Goal: Task Accomplishment & Management: Manage account settings

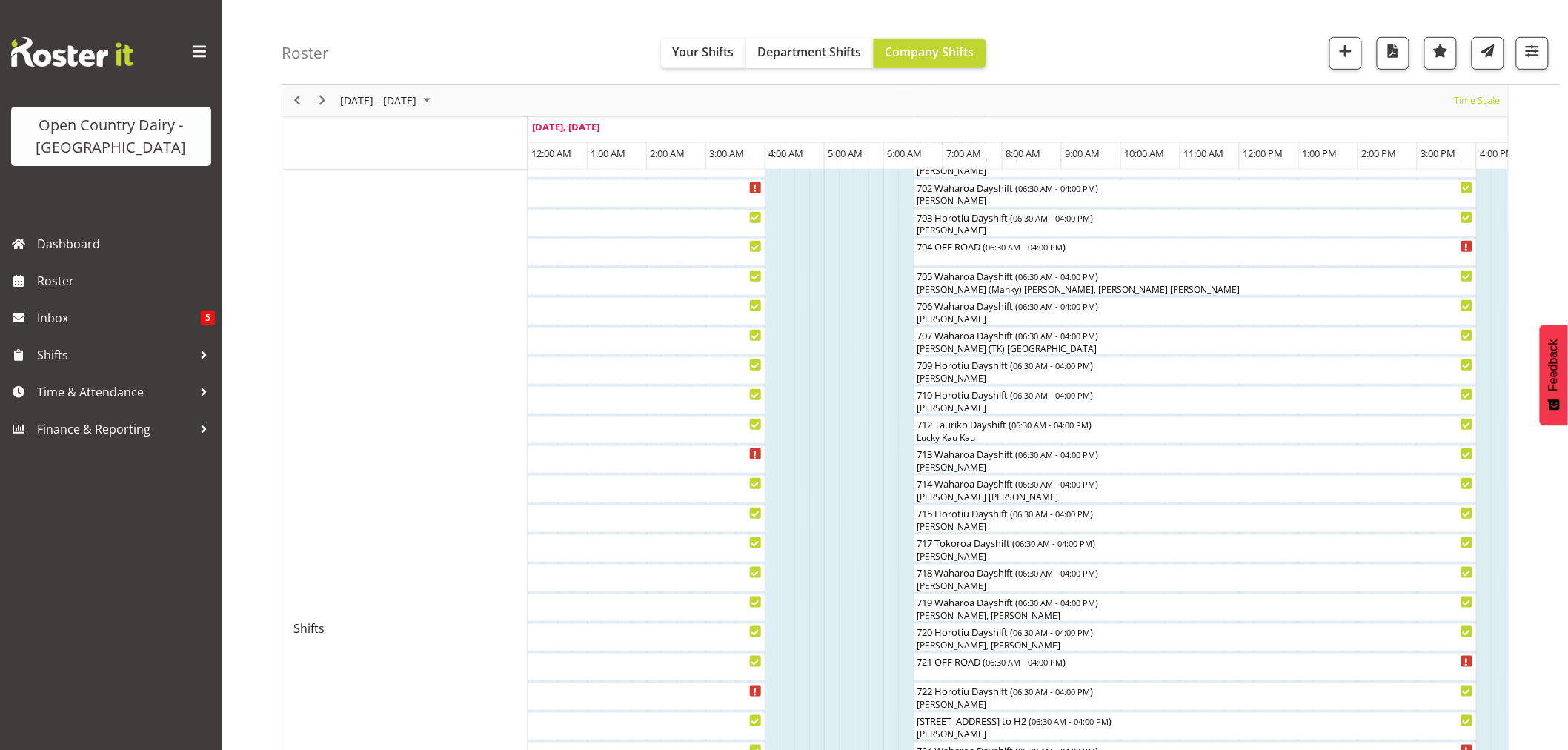
scroll to position [494, 0]
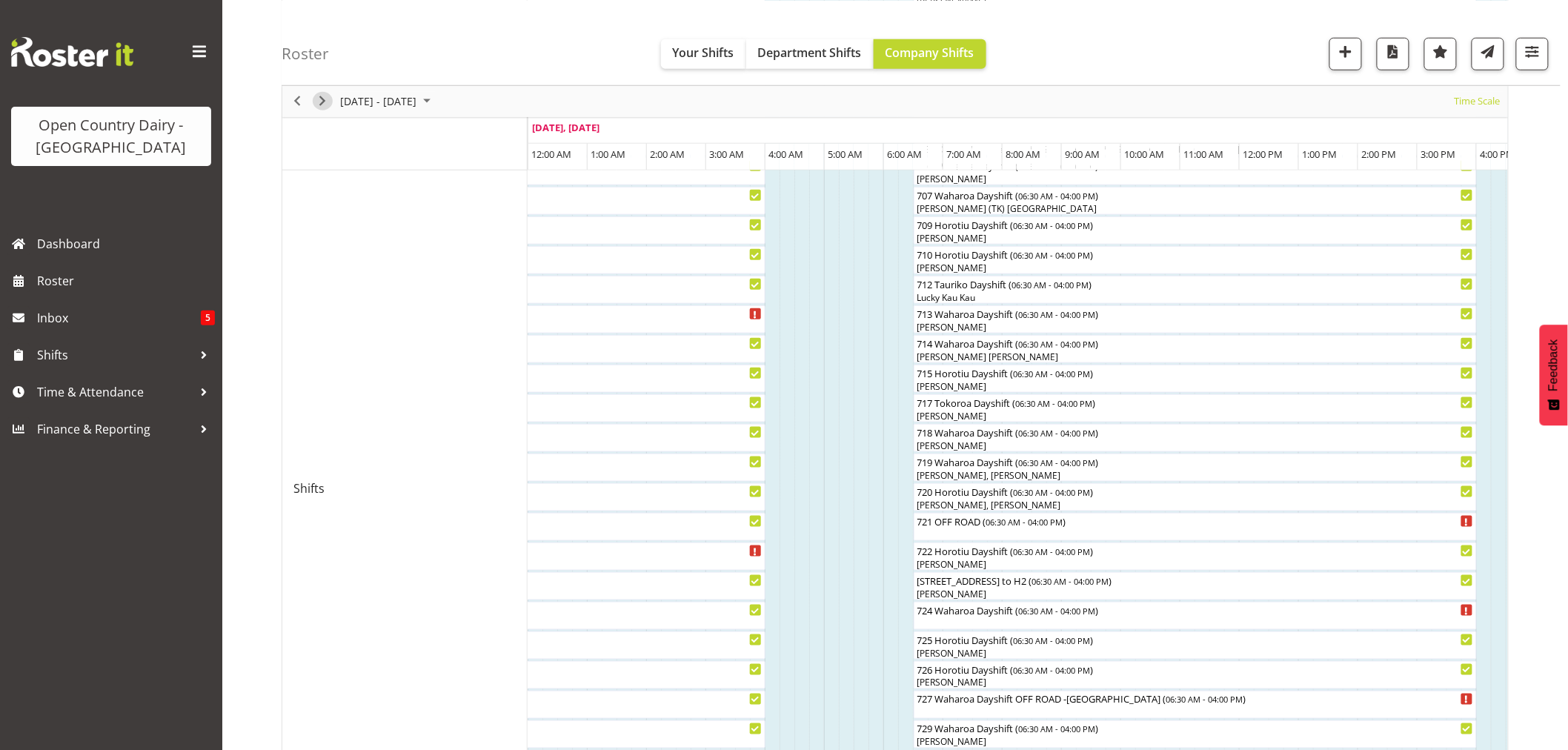
click at [324, 97] on span "Next" at bounding box center [322, 101] width 17 height 18
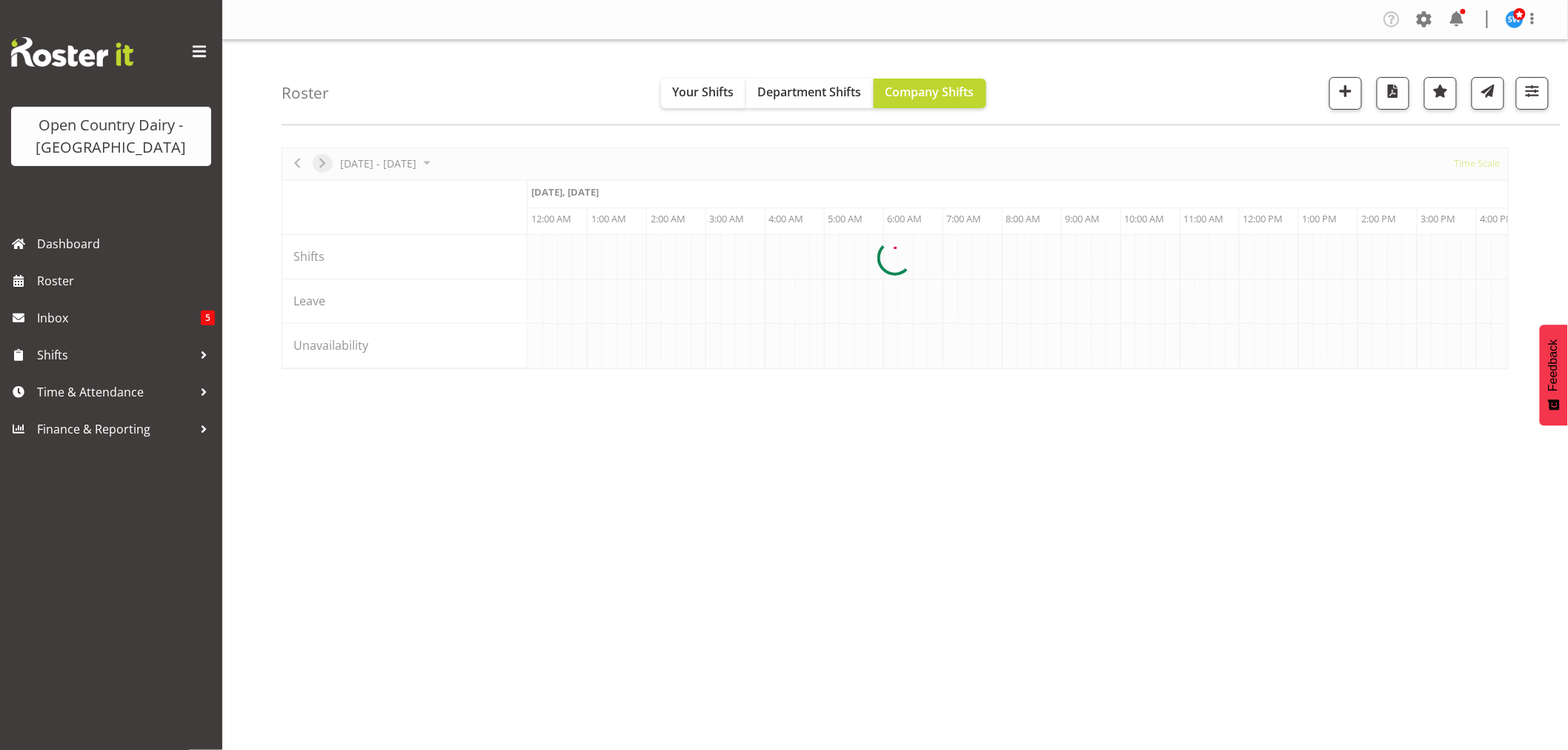
scroll to position [0, 0]
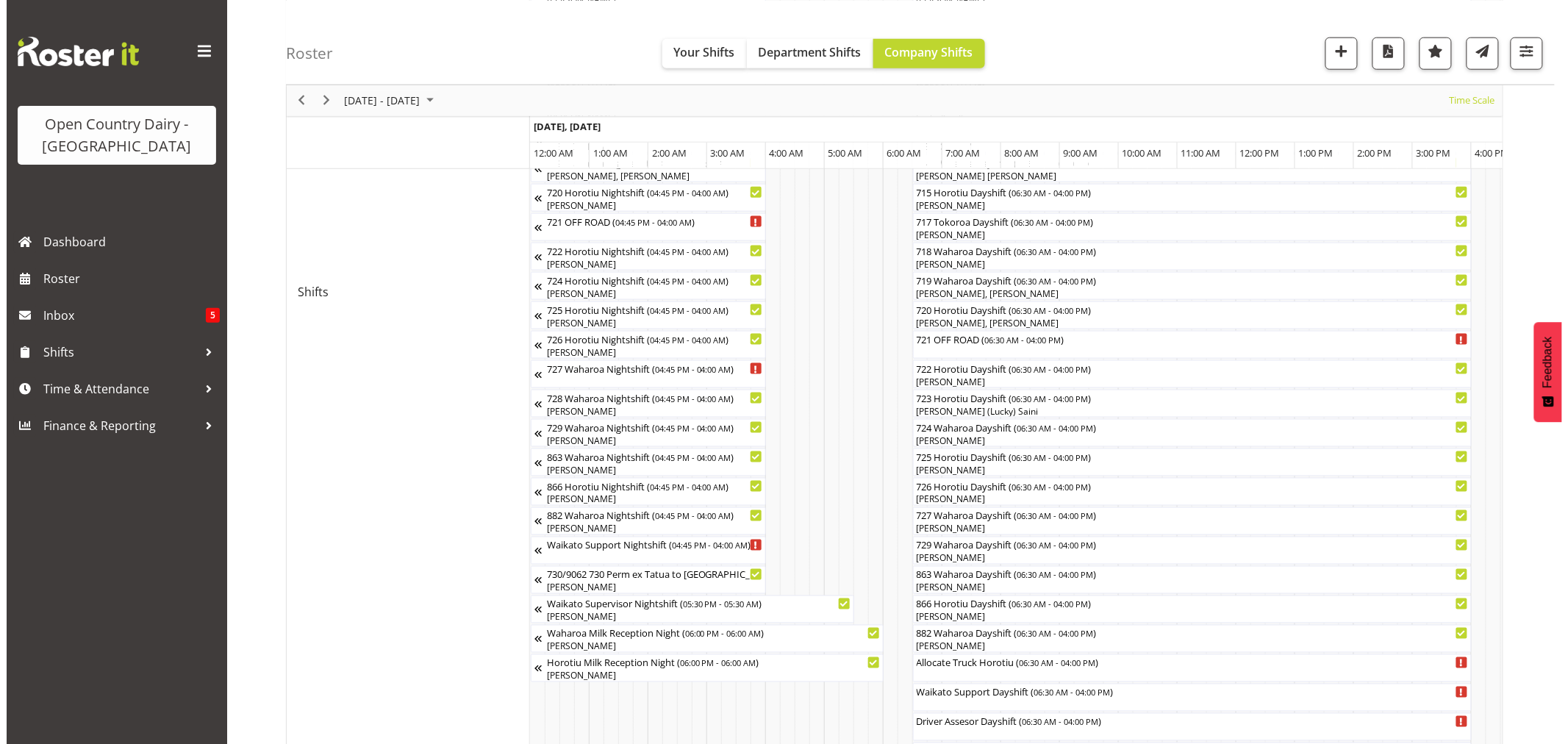
scroll to position [816, 0]
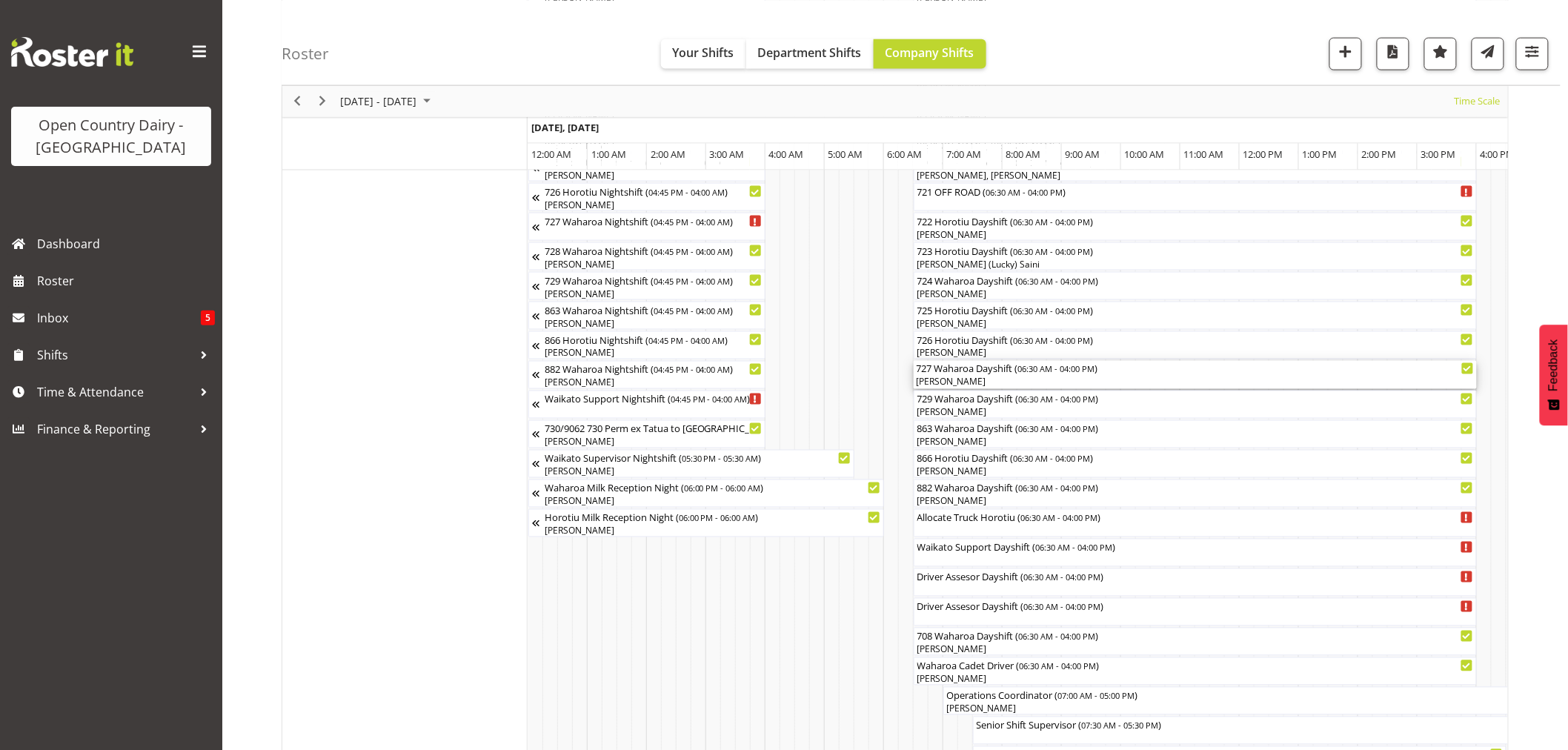
click at [956, 379] on div "[PERSON_NAME]" at bounding box center [1195, 382] width 557 height 13
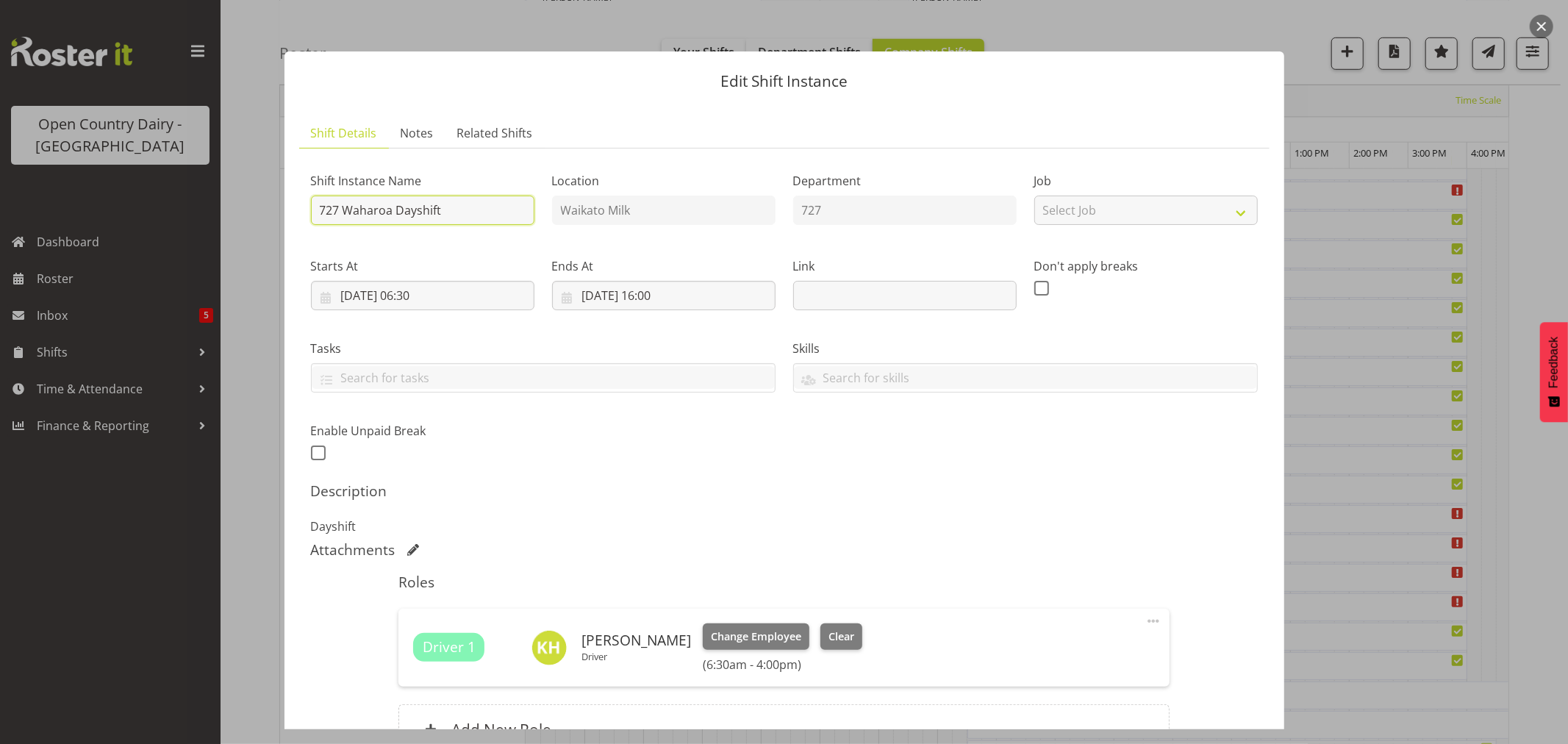
click at [474, 213] on input "727 Waharoa Dayshift" at bounding box center [423, 209] width 224 height 29
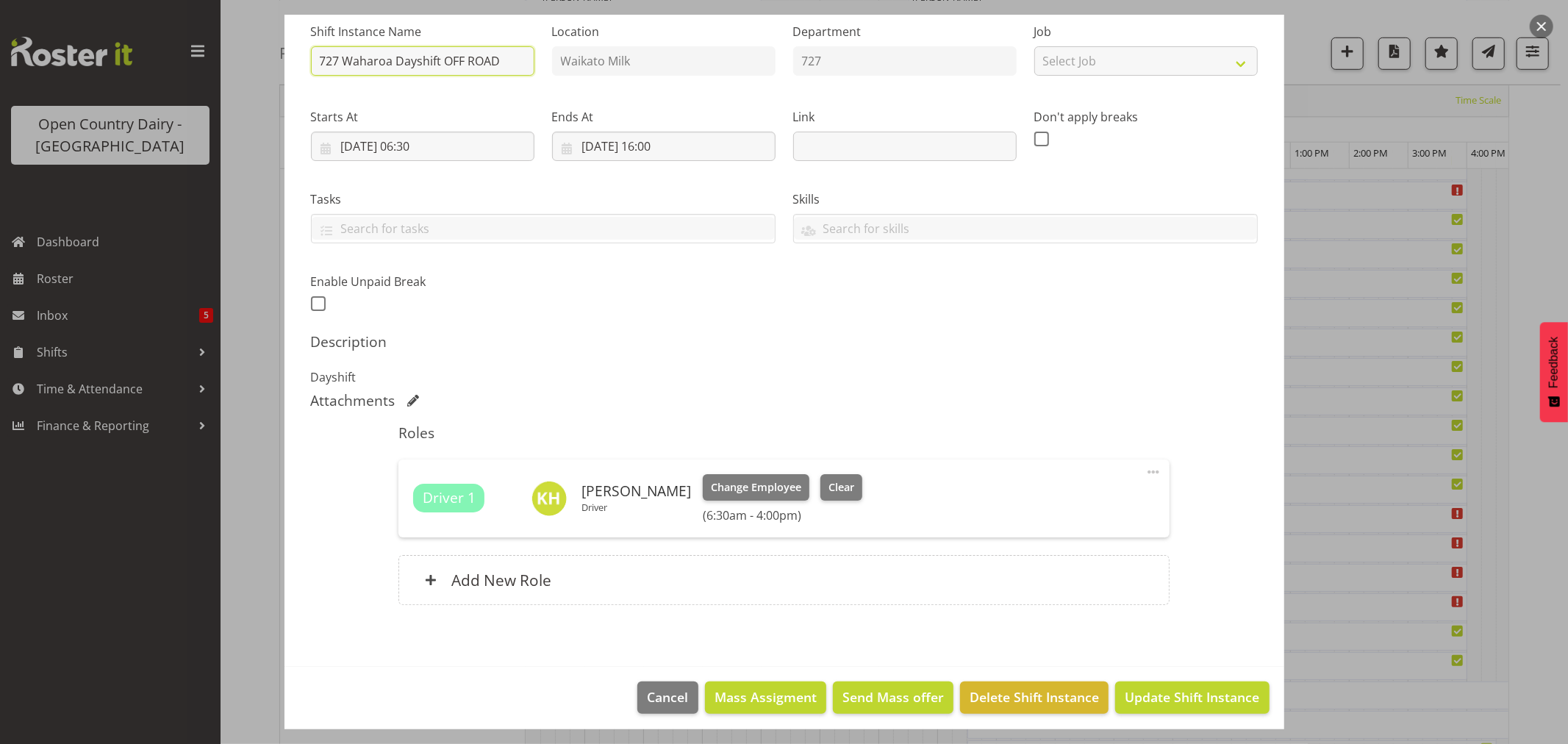
scroll to position [156, 0]
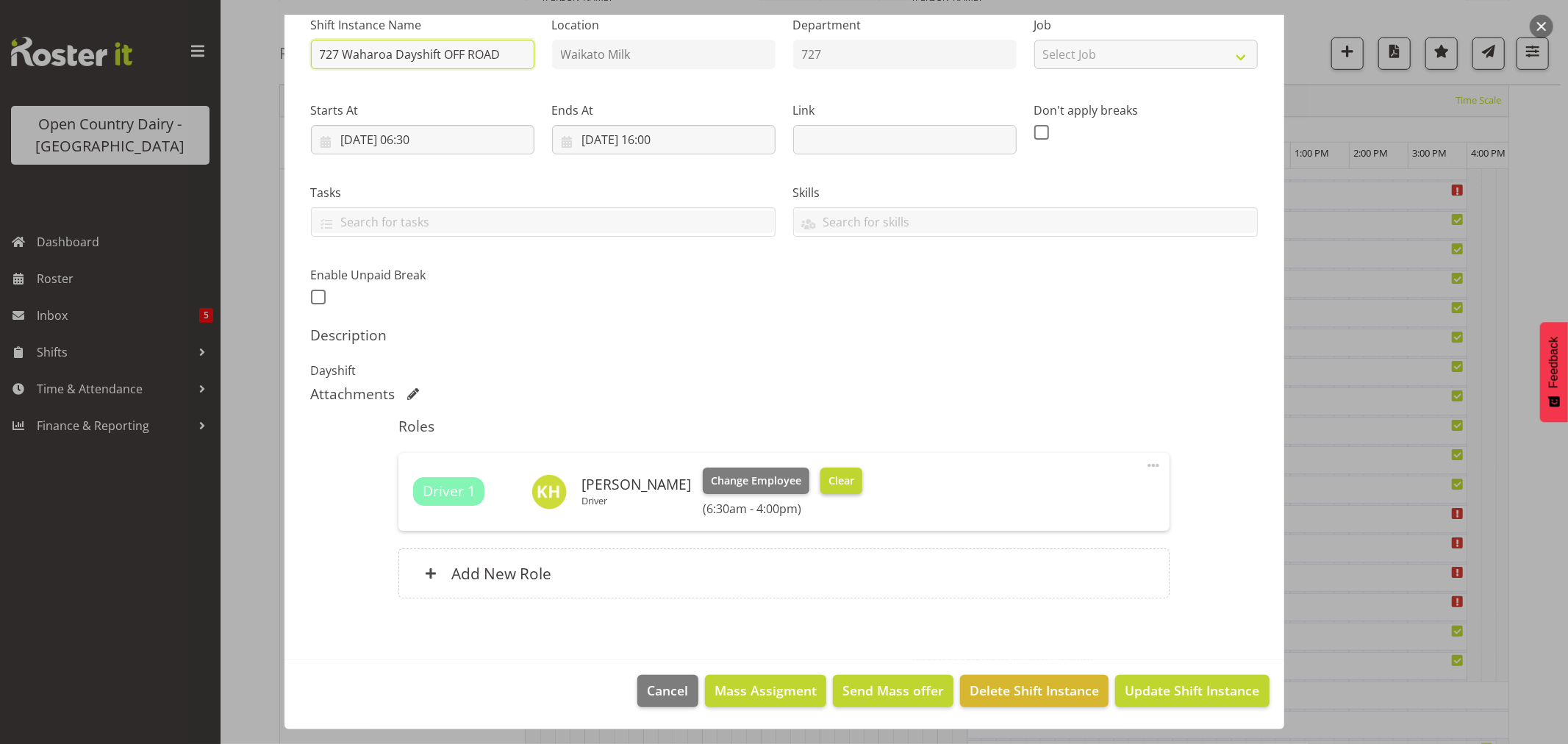
type input "727 Waharoa Dayshift OFF ROAD"
click at [828, 476] on span "Clear" at bounding box center [841, 480] width 26 height 17
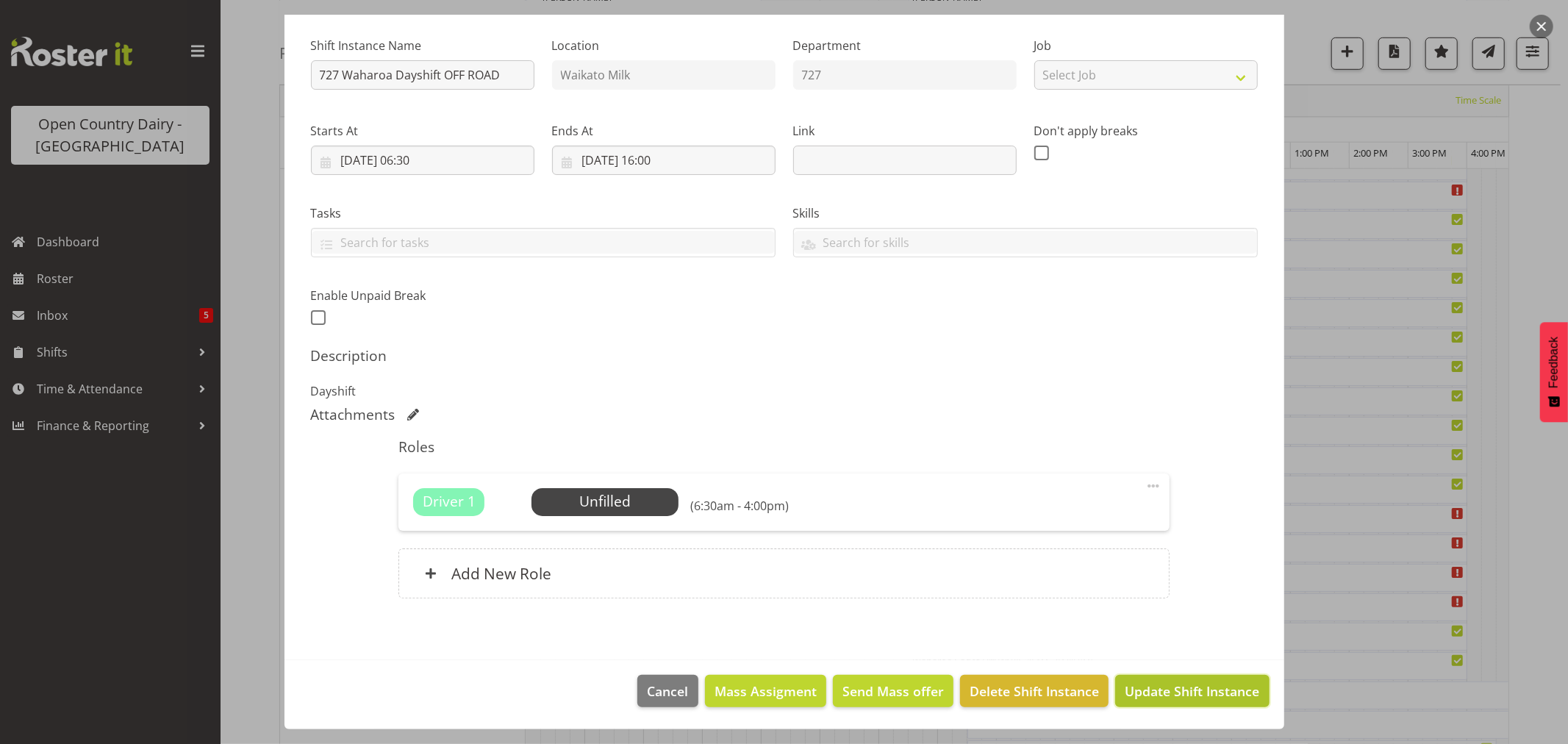
click at [1157, 681] on span "Update Shift Instance" at bounding box center [1192, 690] width 135 height 19
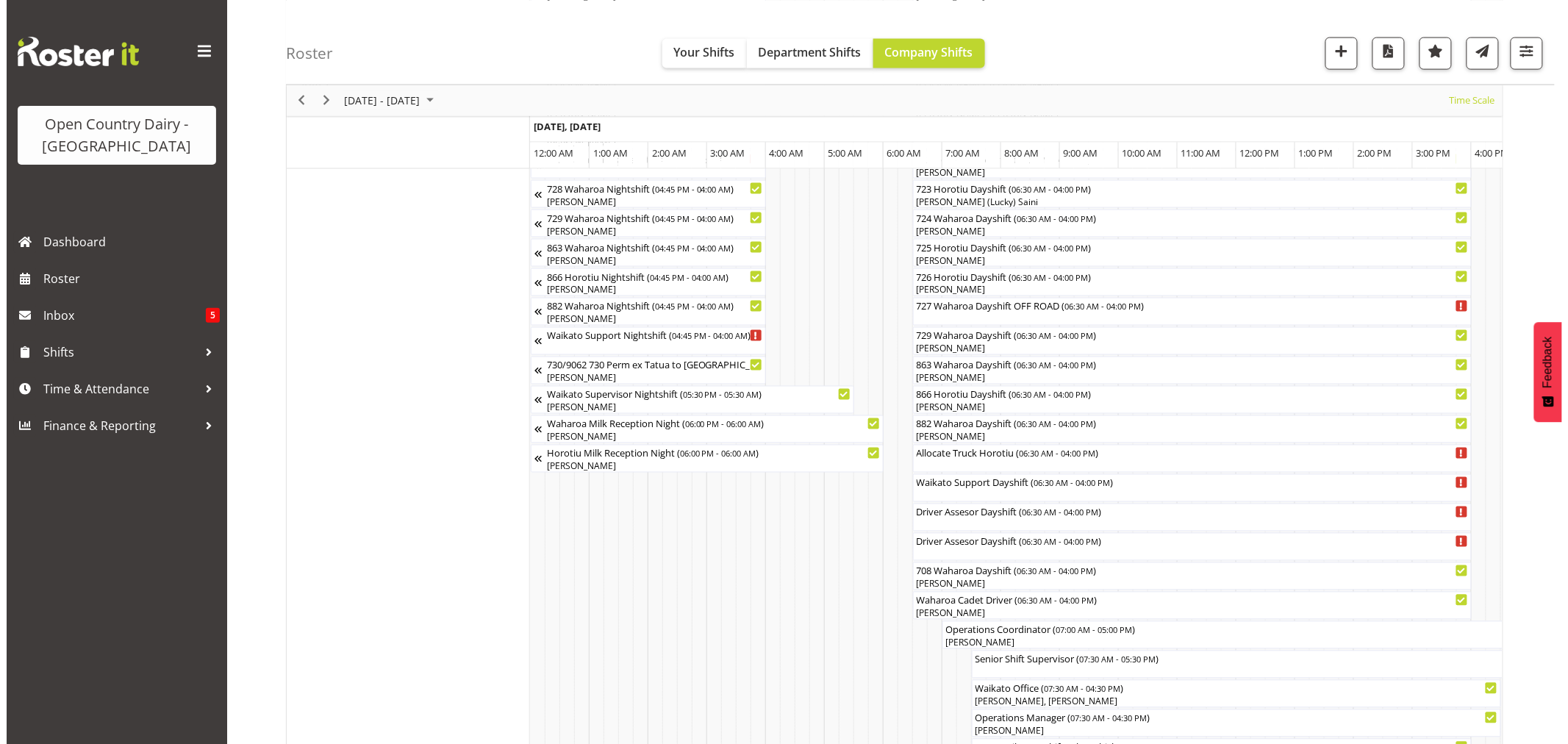
scroll to position [979, 0]
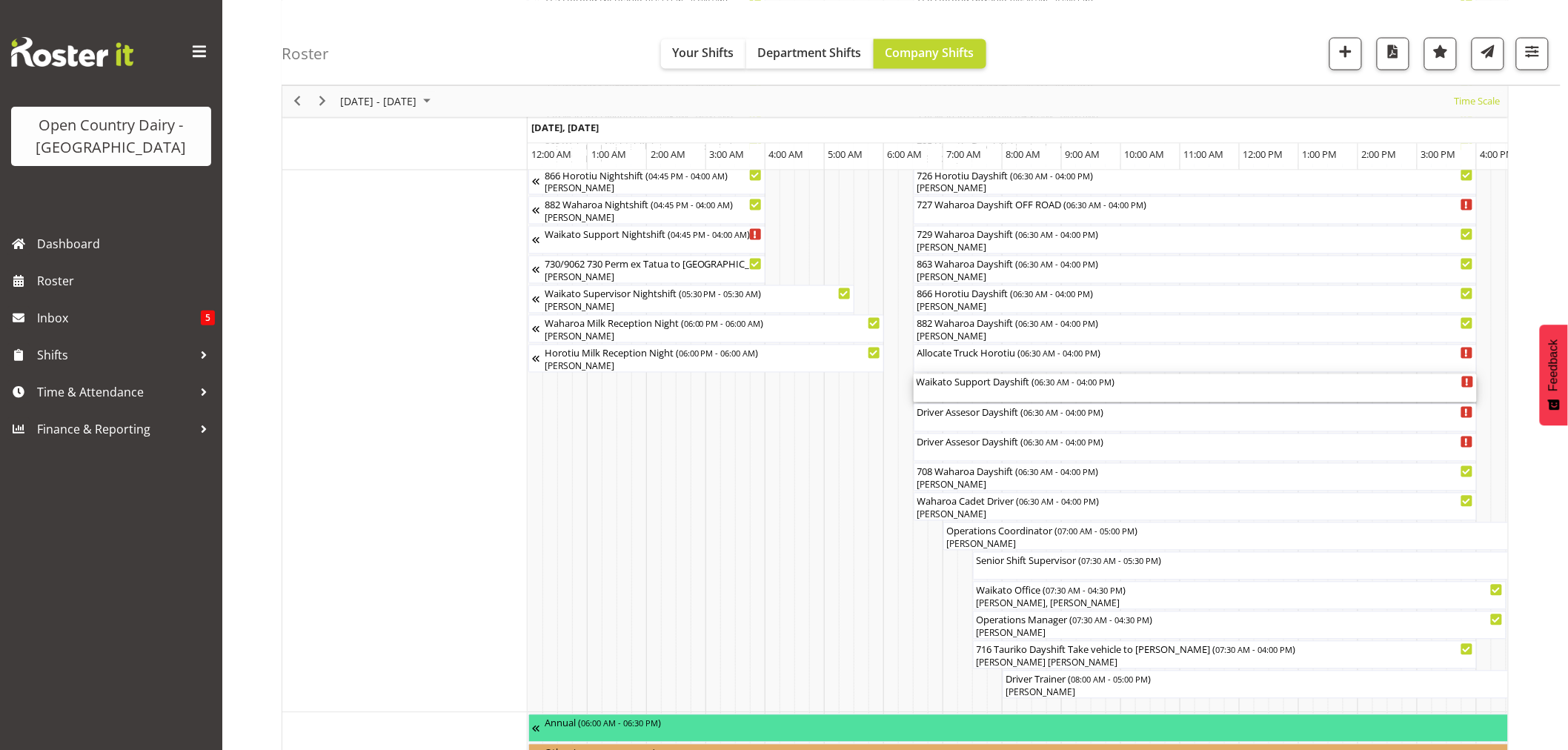
click at [981, 393] on div "Waikato Support Dayshift ( 06:30 AM - 04:00 PM )" at bounding box center [1195, 387] width 557 height 28
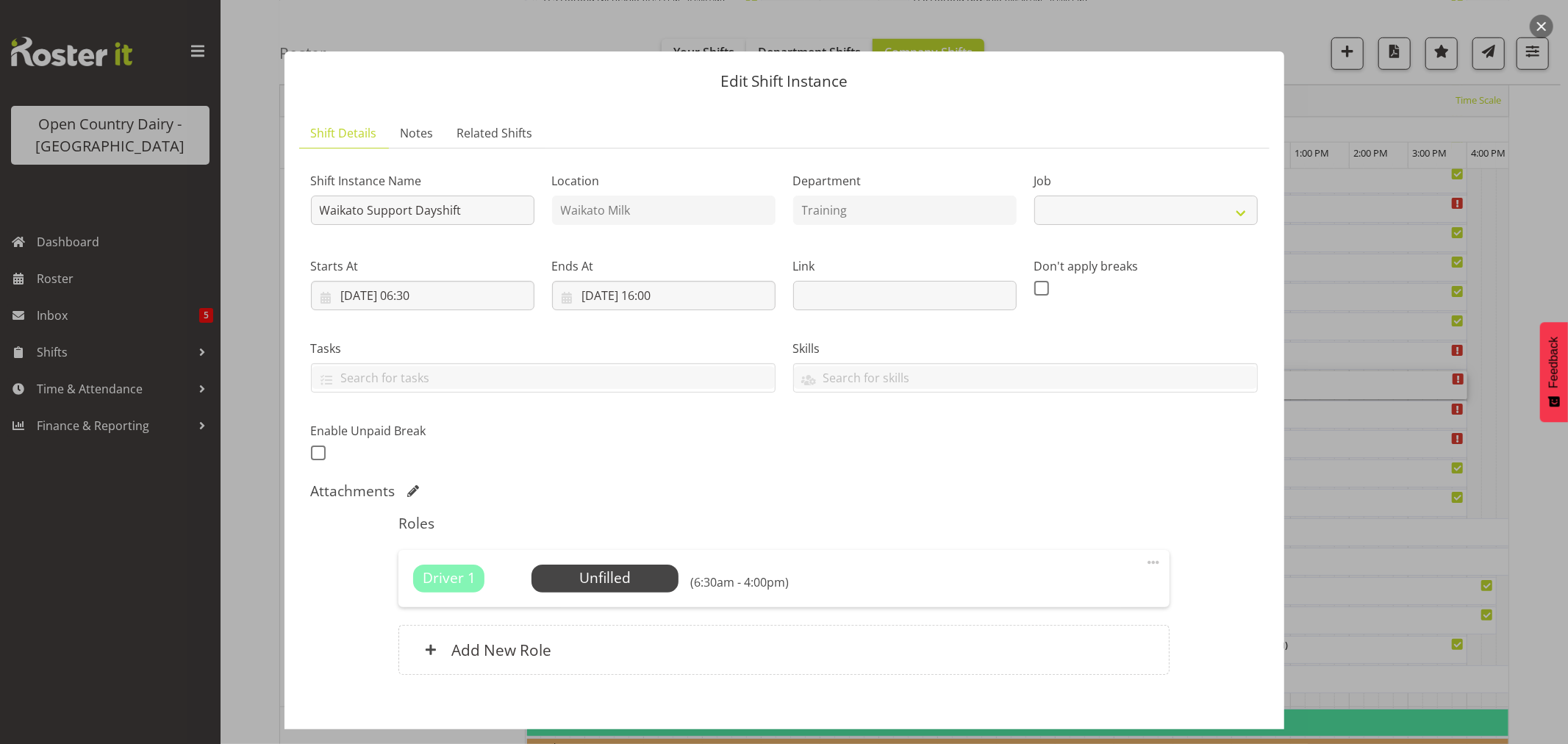
select select "9052"
click at [591, 571] on span "Select Employee" at bounding box center [605, 578] width 109 height 21
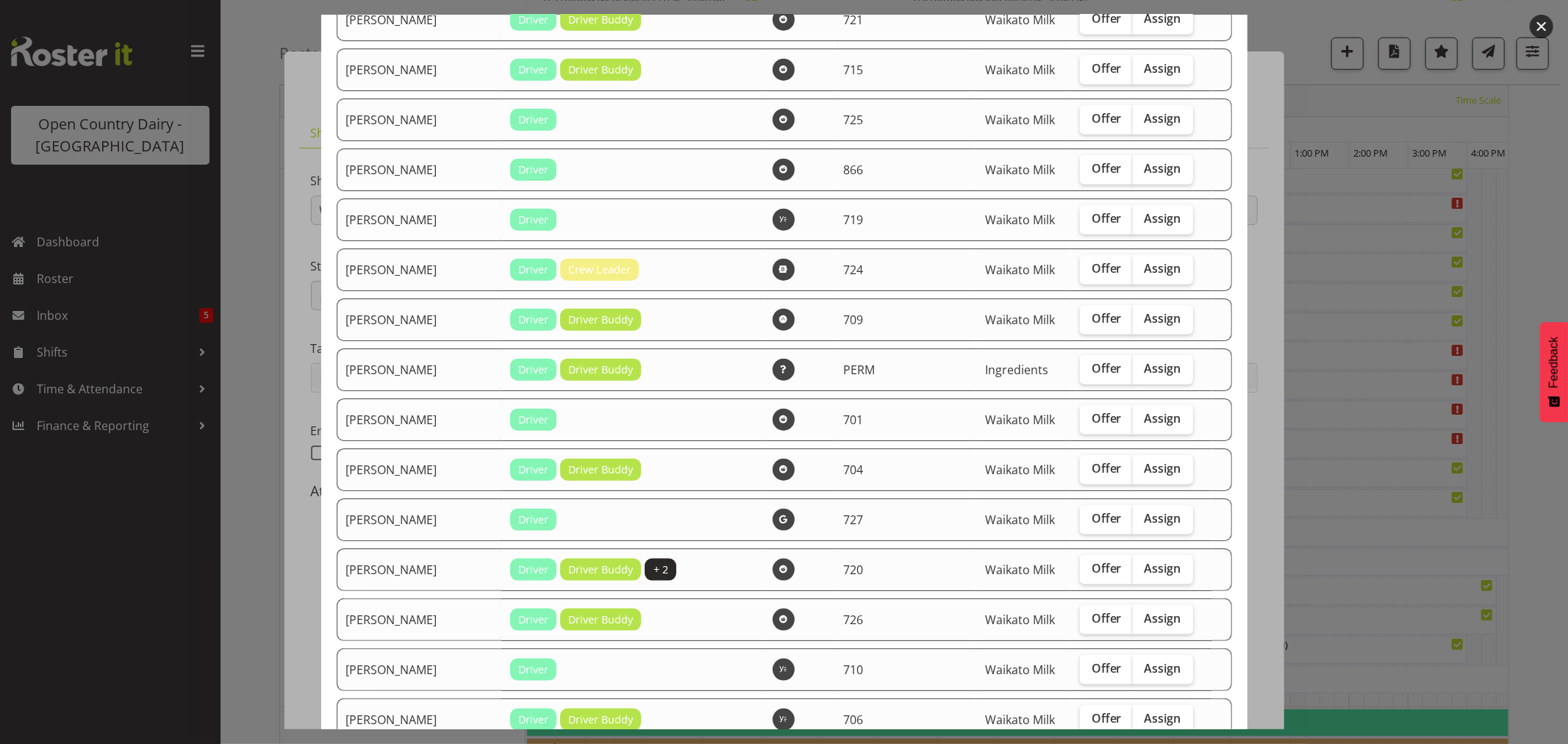
scroll to position [1305, 0]
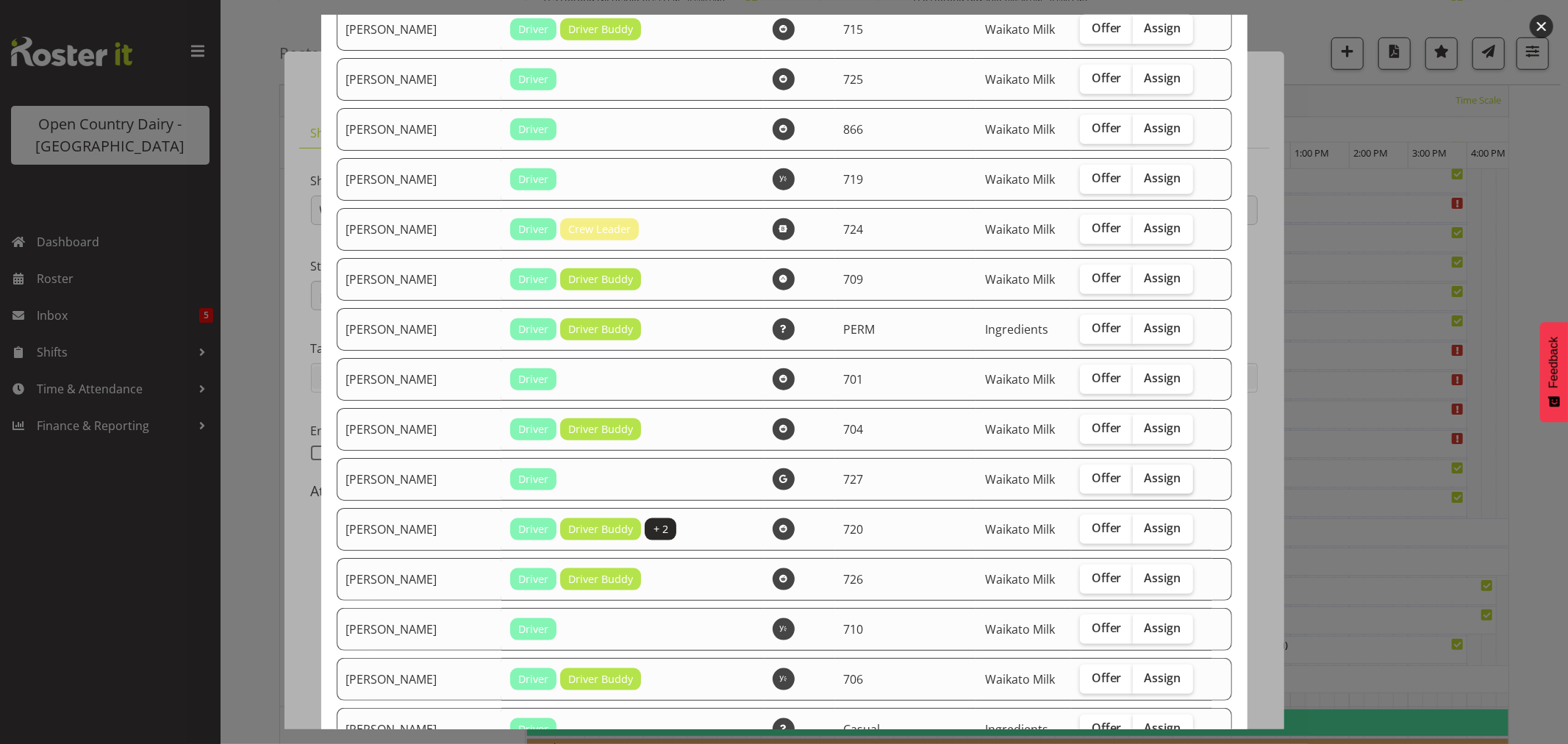
click at [1144, 483] on span "Assign" at bounding box center [1162, 477] width 37 height 15
click at [1140, 483] on input "Assign" at bounding box center [1137, 478] width 9 height 9
checkbox input "true"
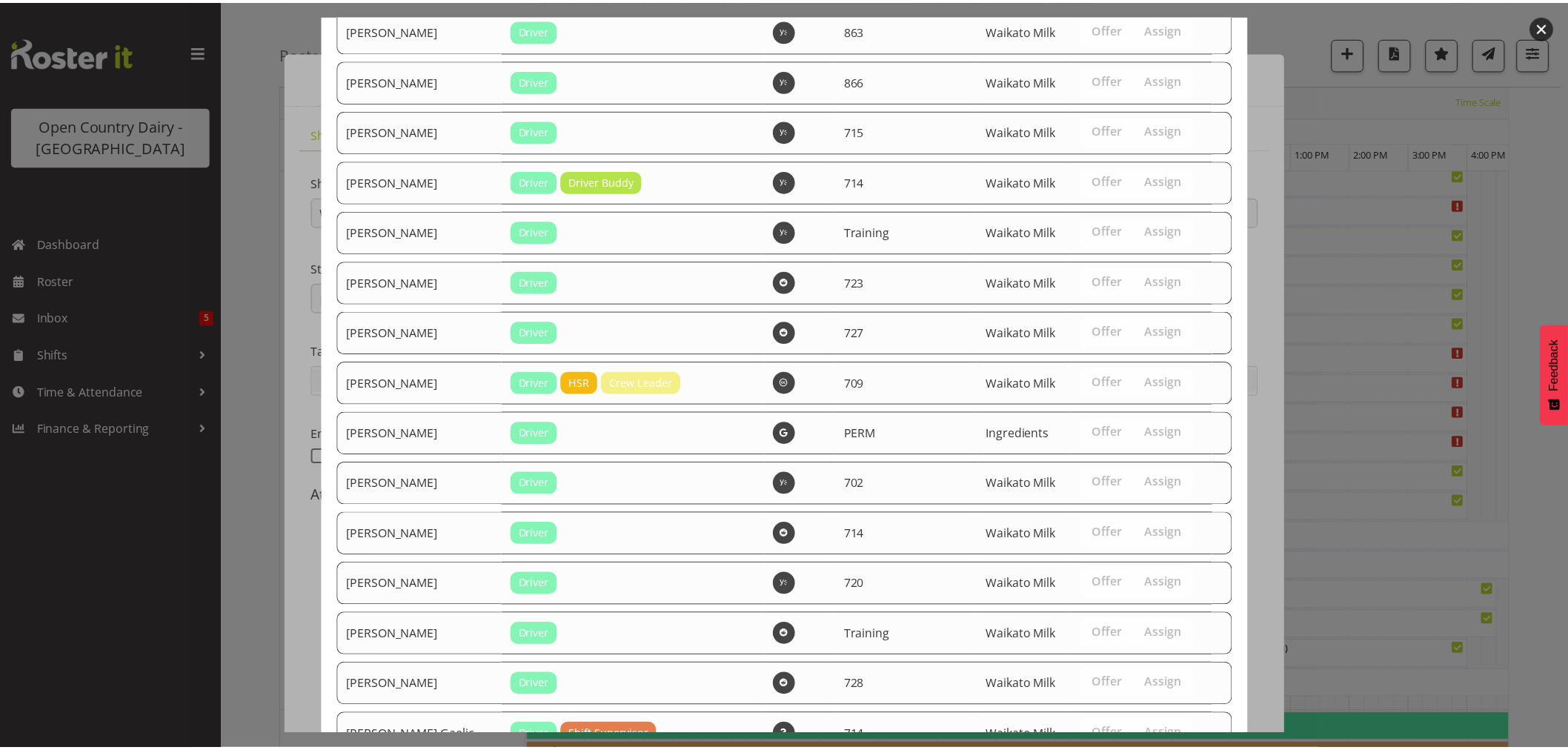
scroll to position [2446, 0]
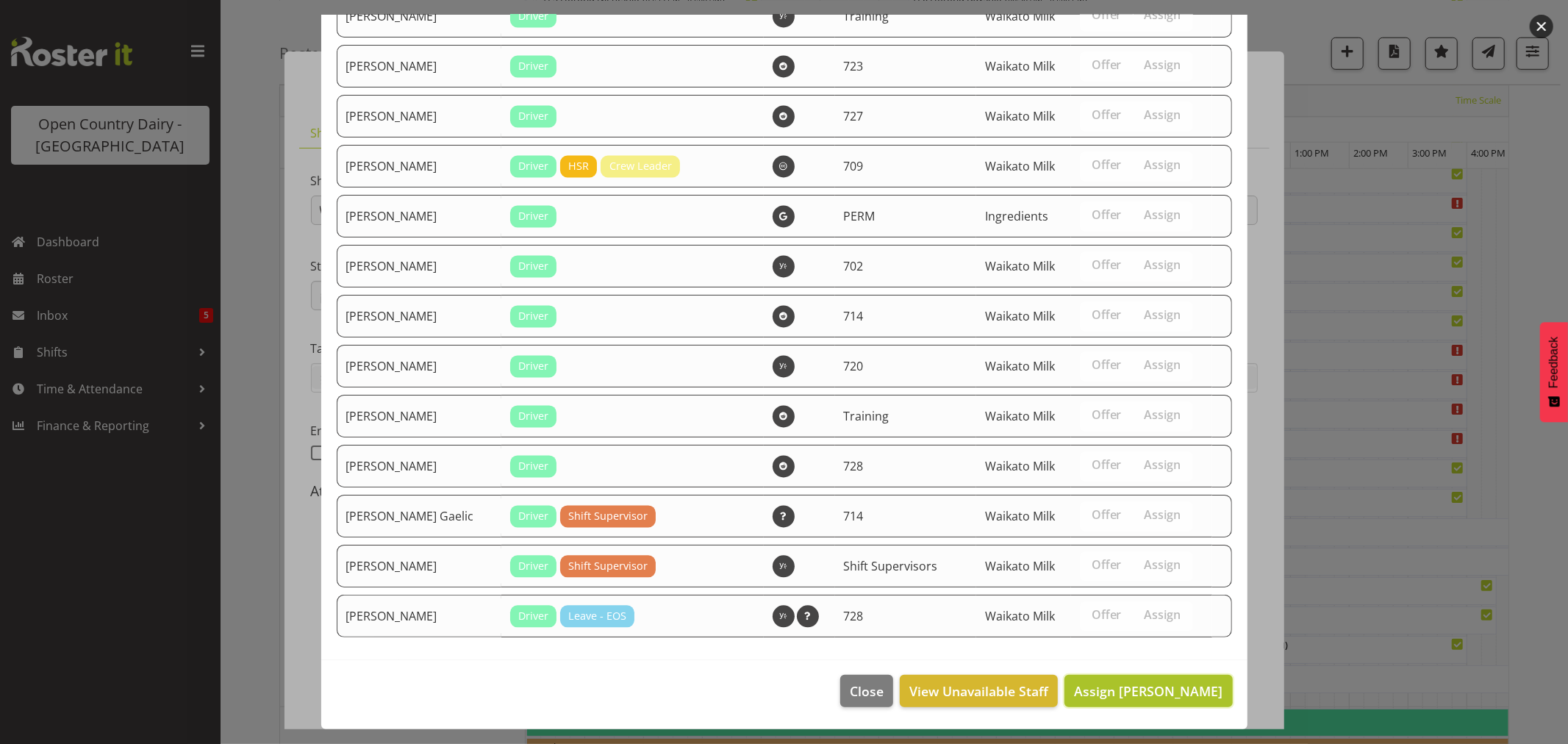
click at [1162, 692] on span "Assign [PERSON_NAME]" at bounding box center [1148, 690] width 149 height 17
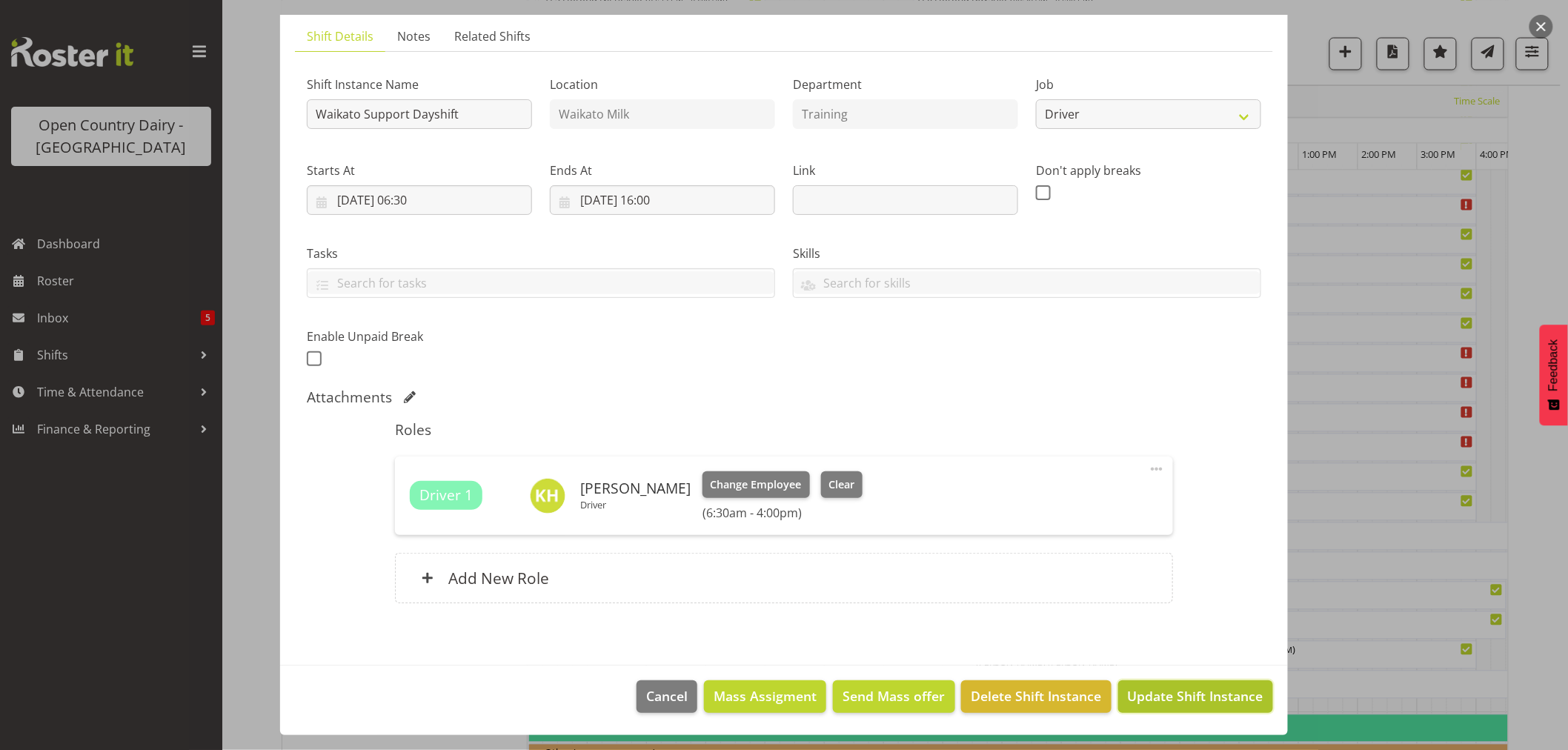
click at [1194, 686] on span "Update Shift Instance" at bounding box center [1195, 695] width 136 height 19
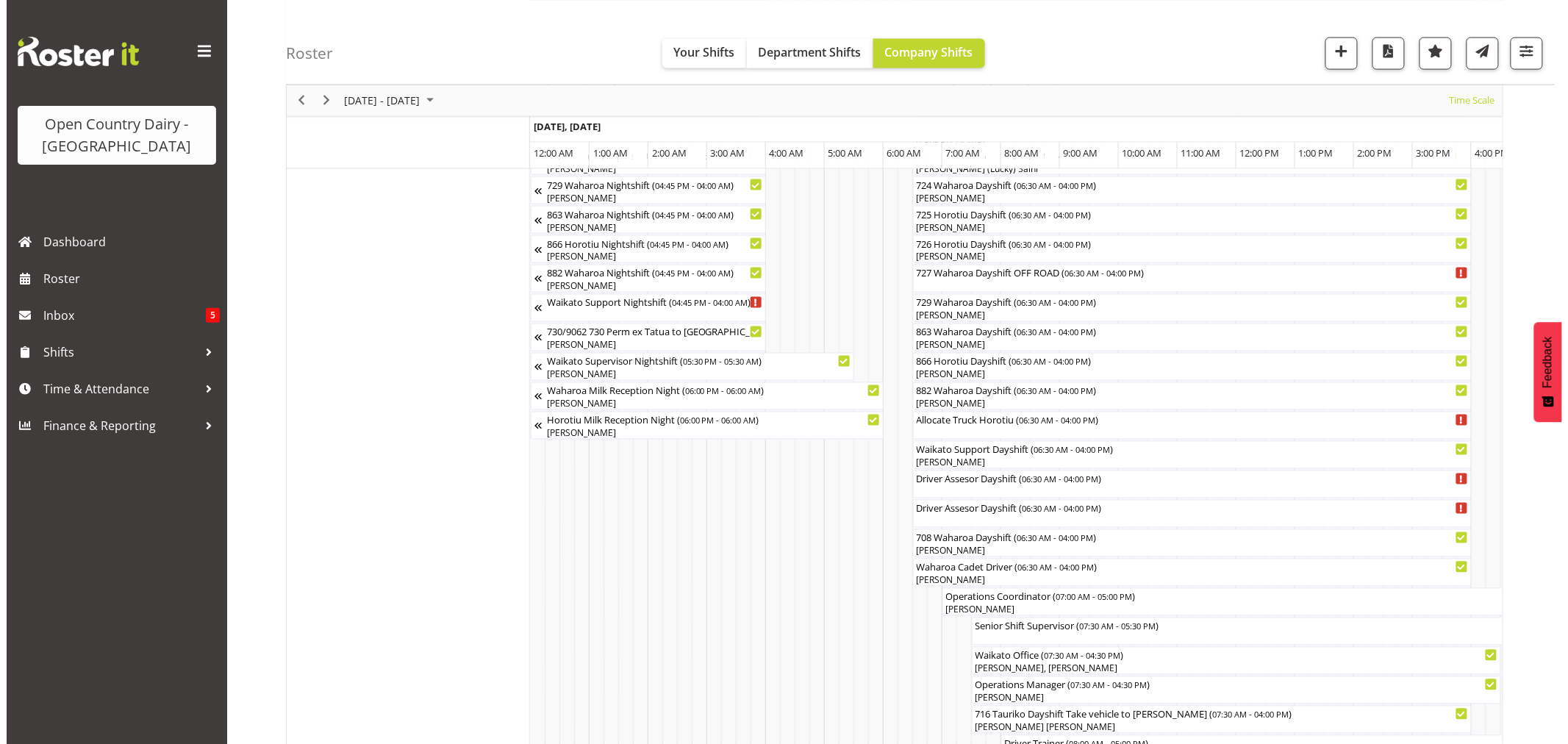
scroll to position [898, 0]
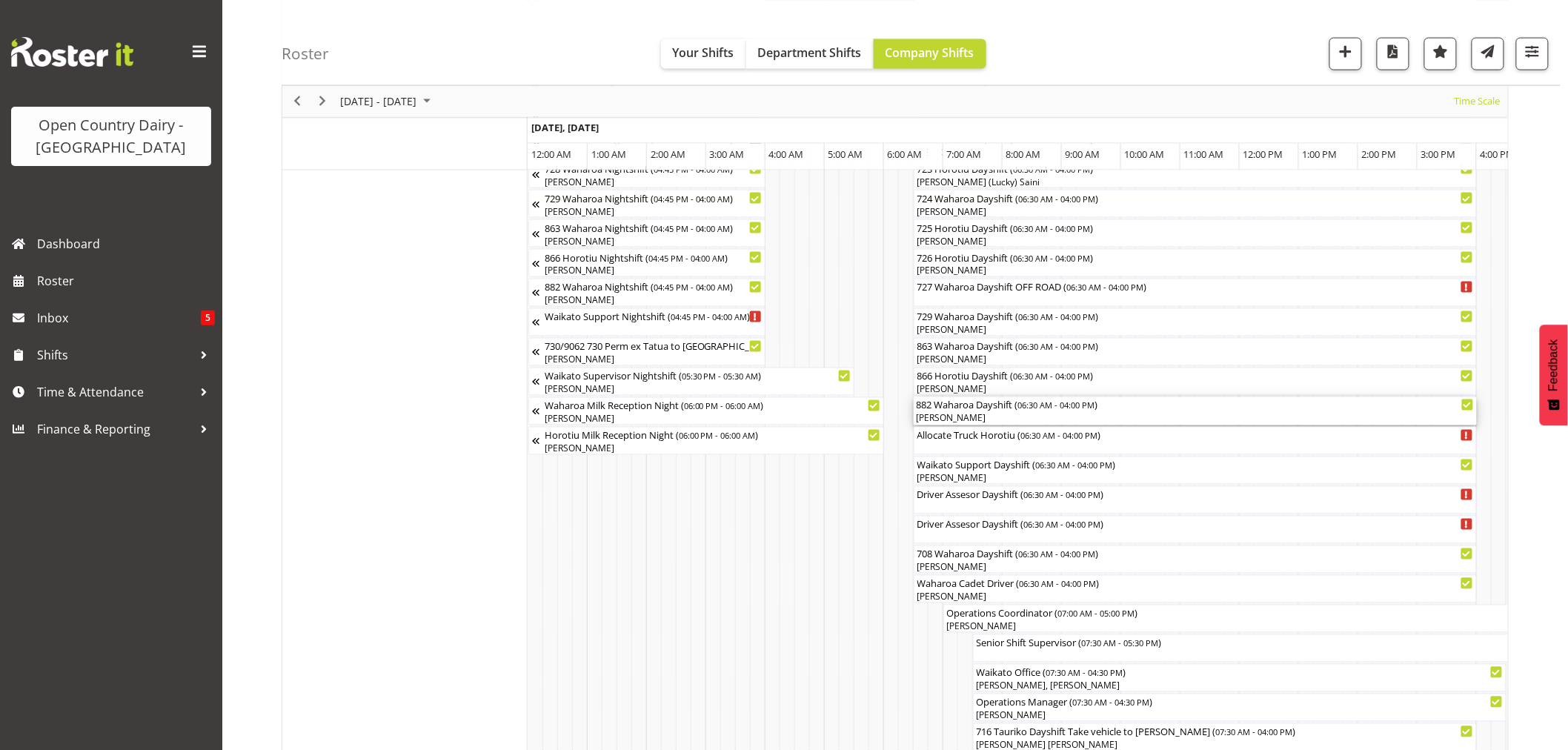
click at [972, 418] on div "[PERSON_NAME]" at bounding box center [1195, 418] width 557 height 13
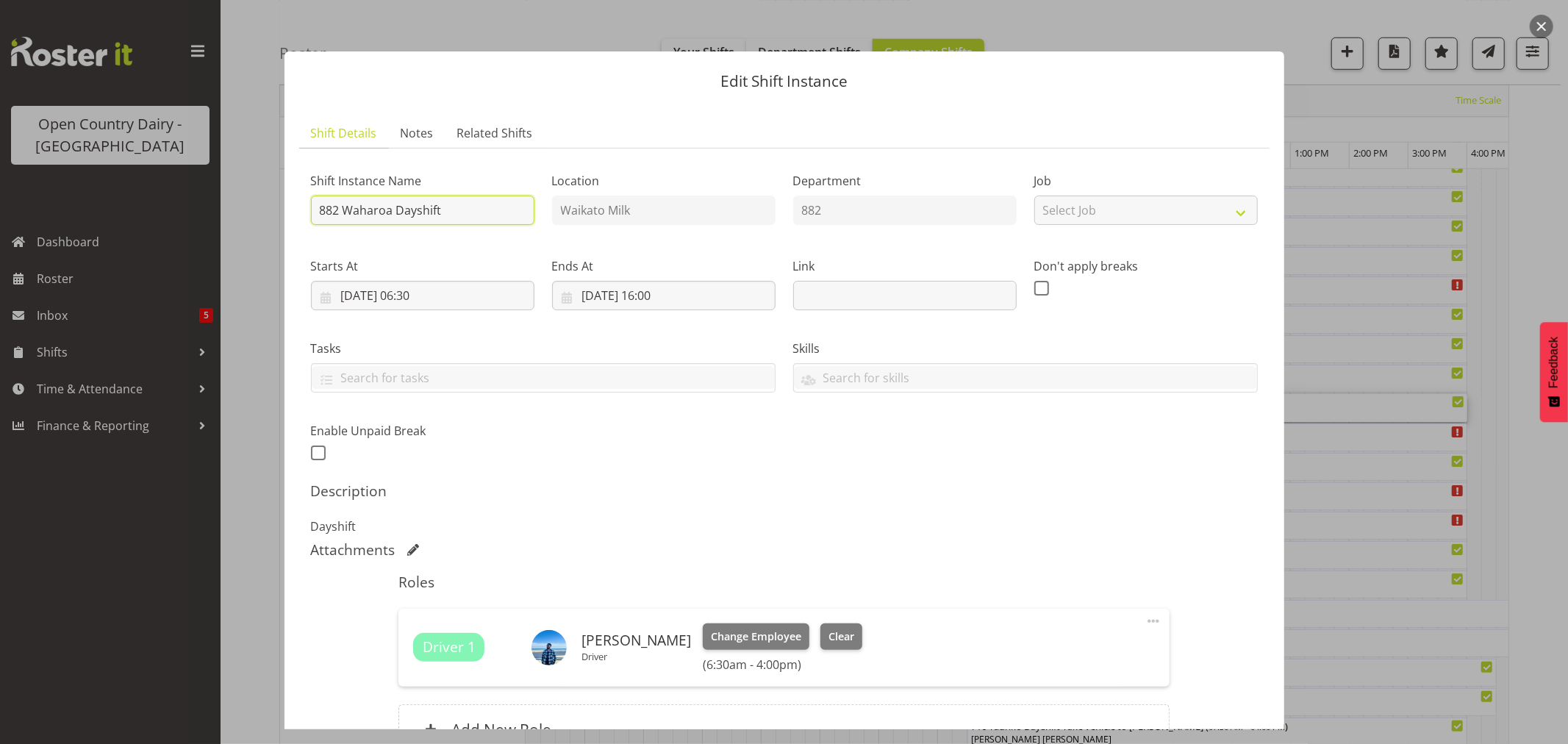
click at [459, 202] on input "882 Waharoa Dayshift" at bounding box center [423, 209] width 224 height 29
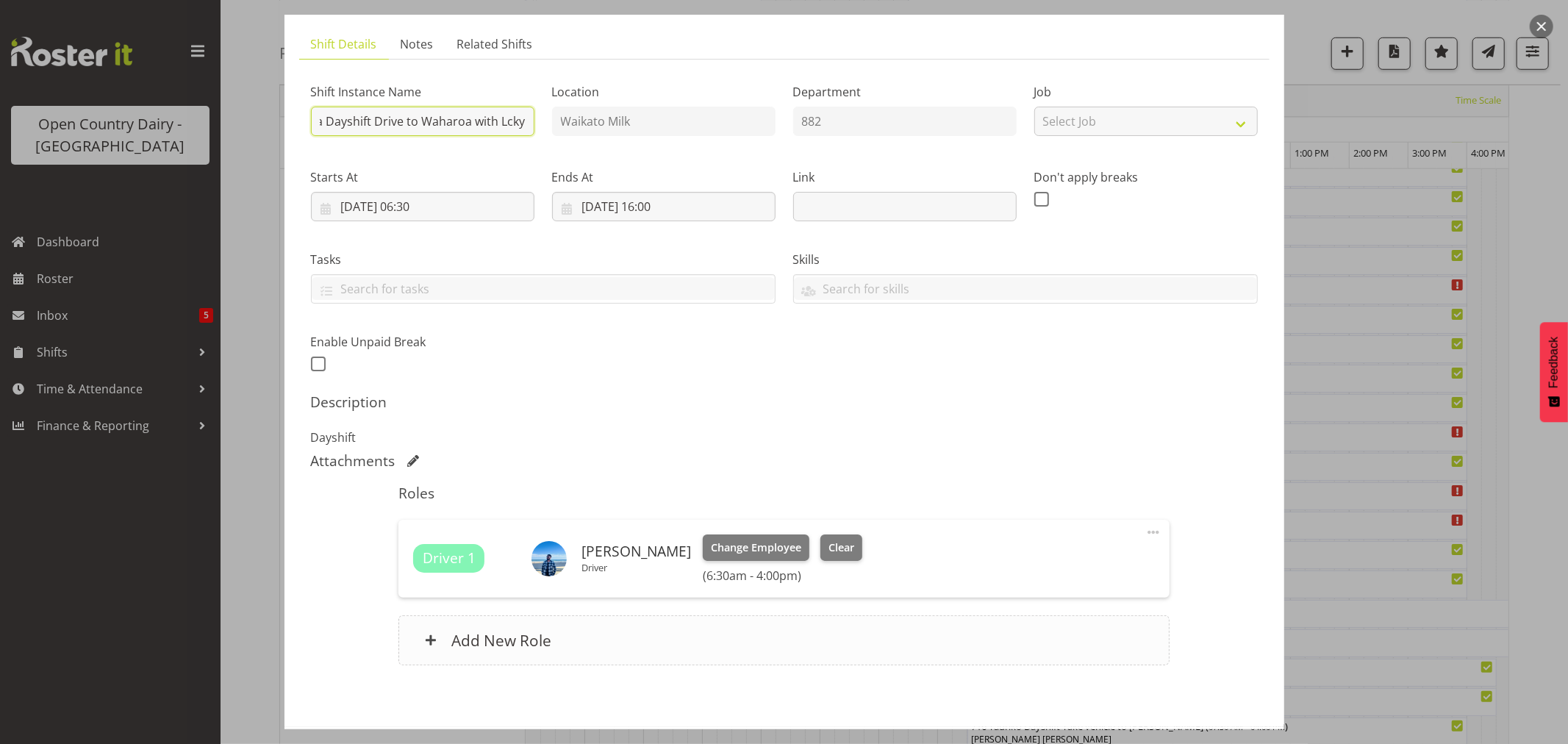
scroll to position [156, 0]
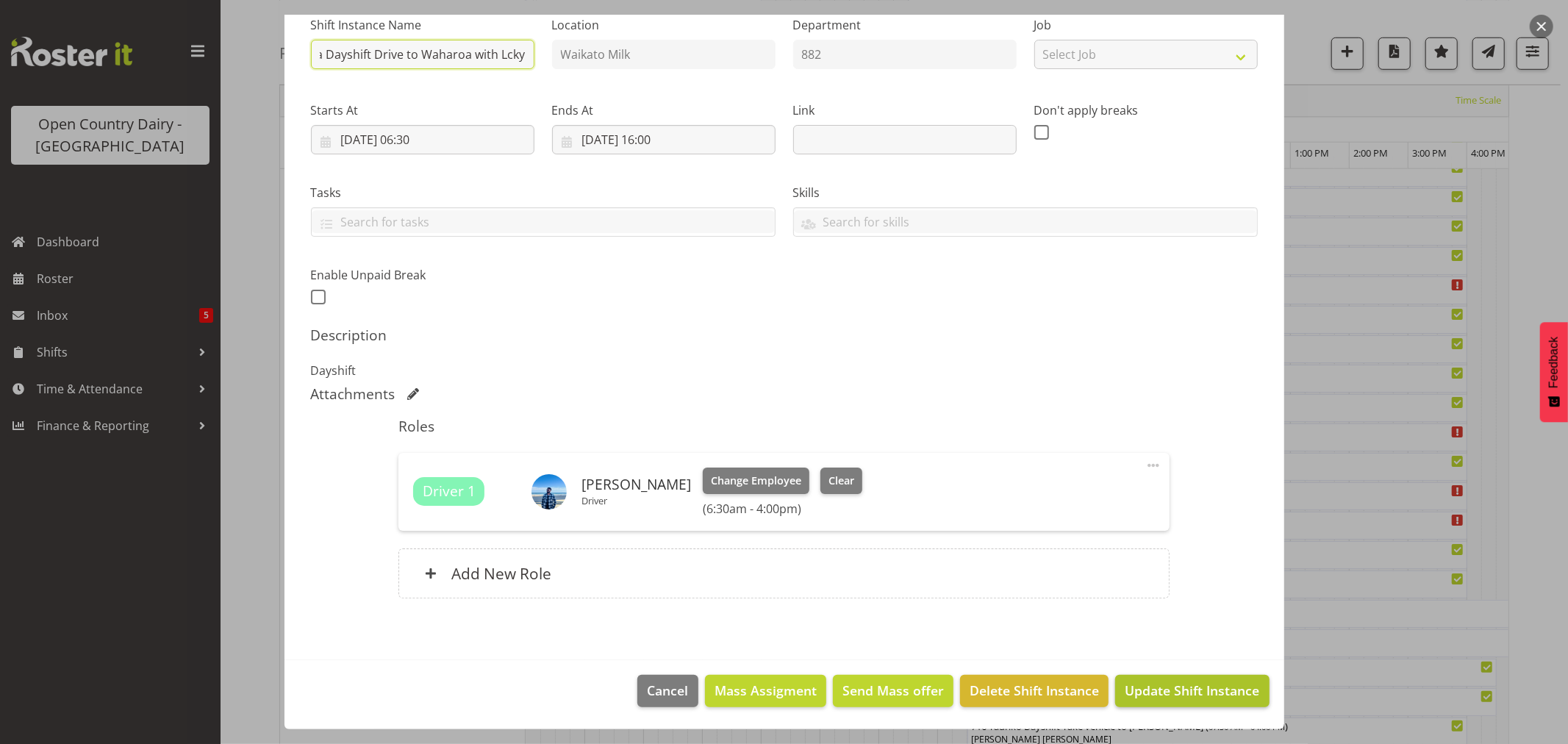
type input "882 Waharoa Dayshift Drive to Waharoa with Lcky"
click at [1152, 681] on span "Update Shift Instance" at bounding box center [1192, 690] width 135 height 19
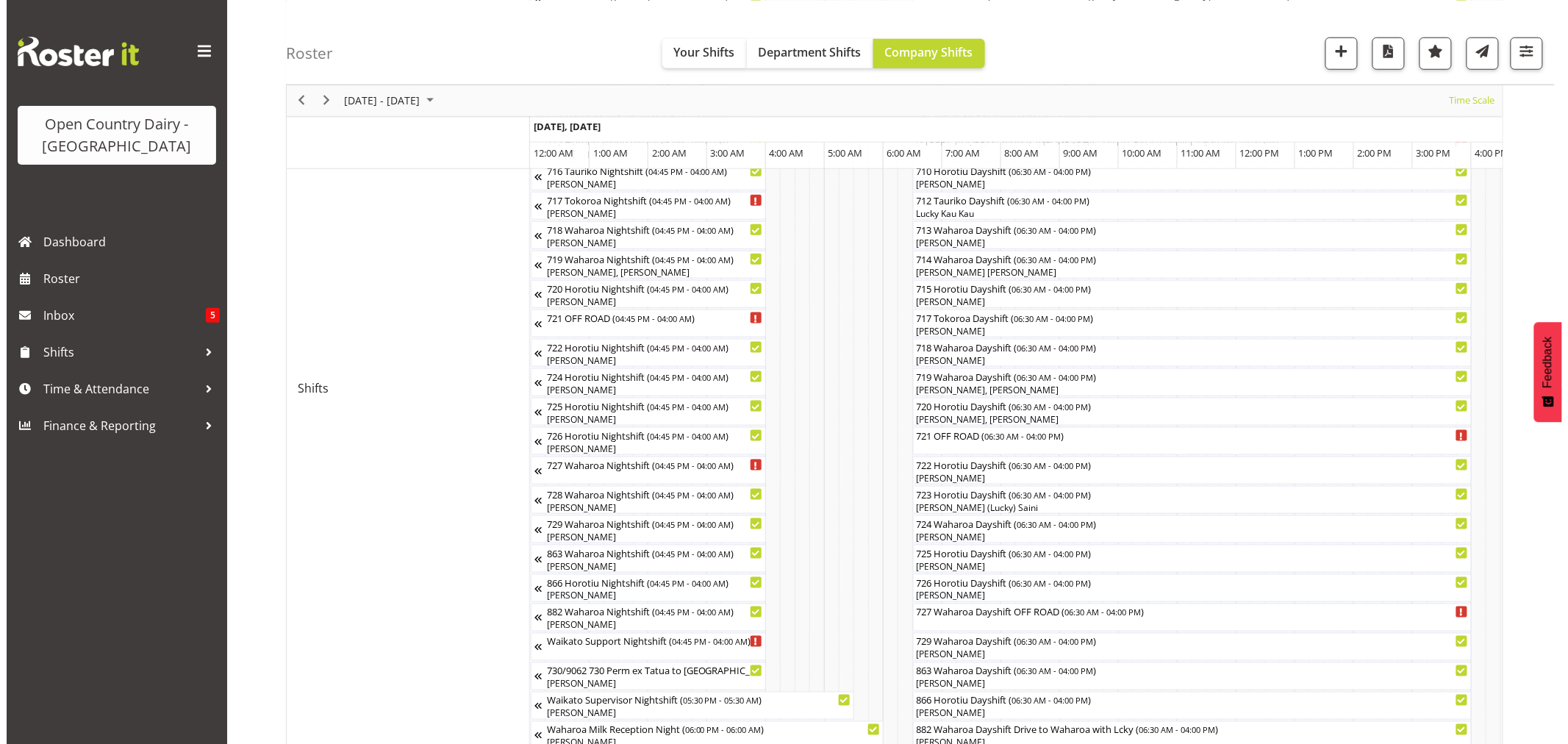
scroll to position [816, 0]
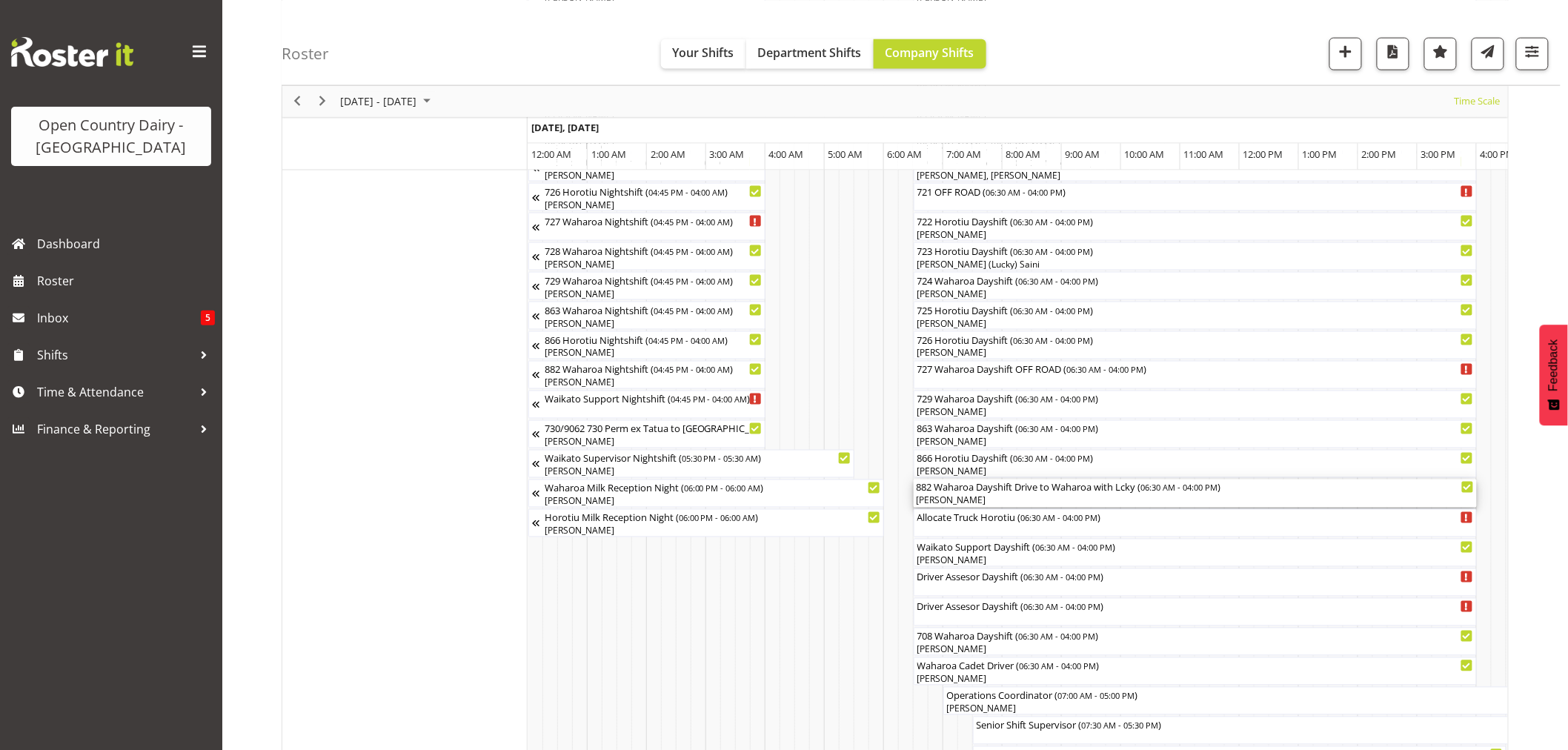
click at [1040, 499] on div "[PERSON_NAME]" at bounding box center [1195, 501] width 557 height 13
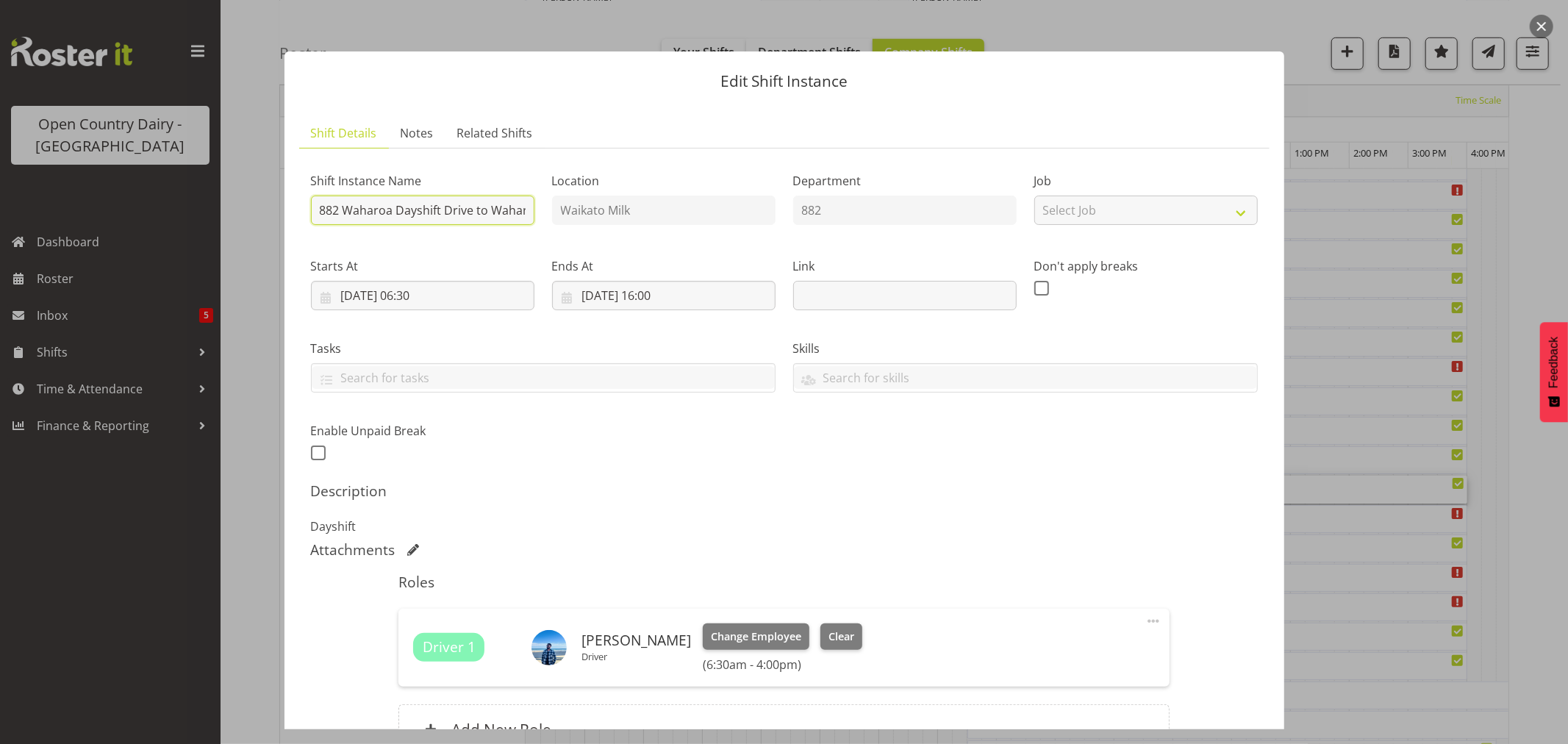
click at [519, 210] on input "882 Waharoa Dayshift Drive to Waharoa with Lcky" at bounding box center [423, 209] width 224 height 29
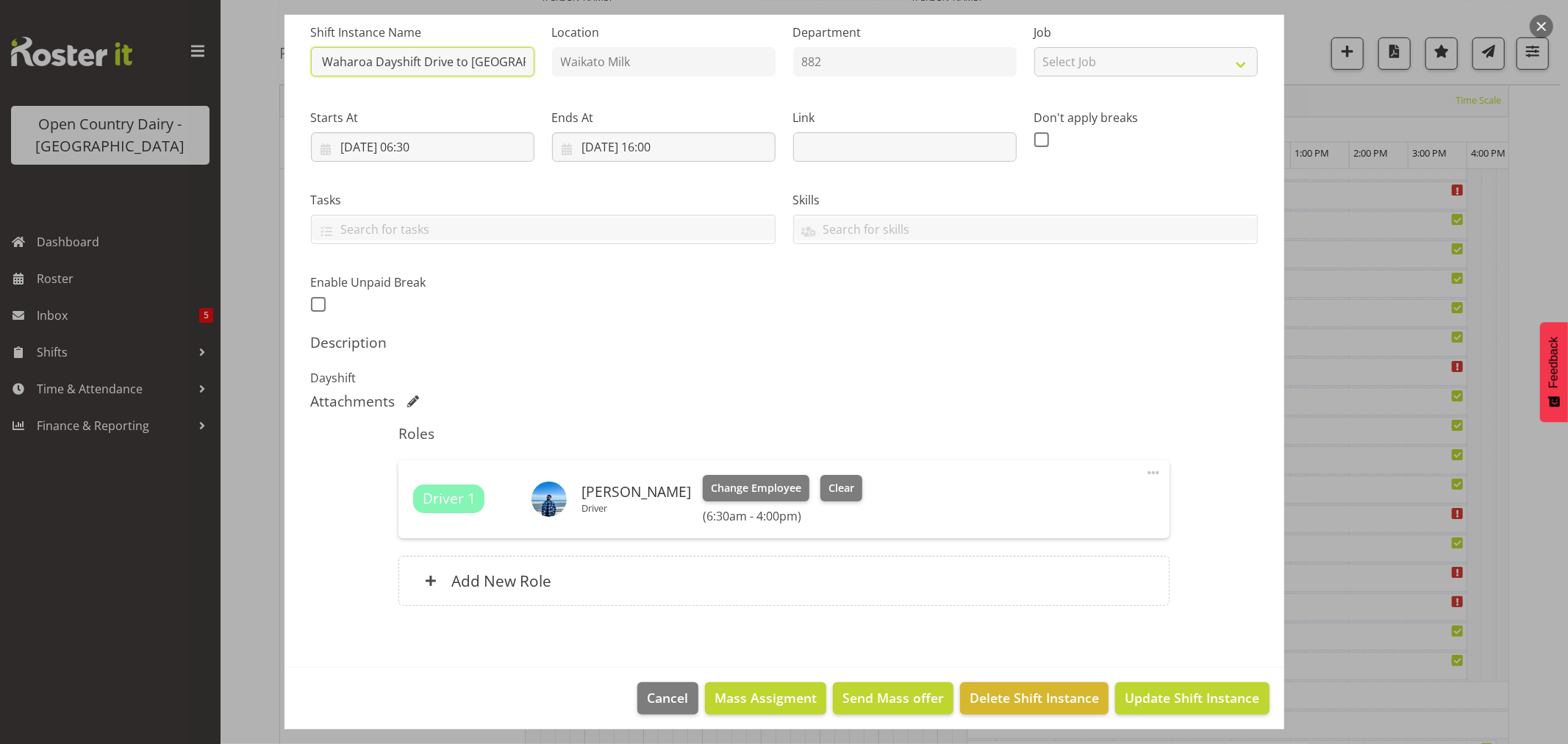
scroll to position [156, 0]
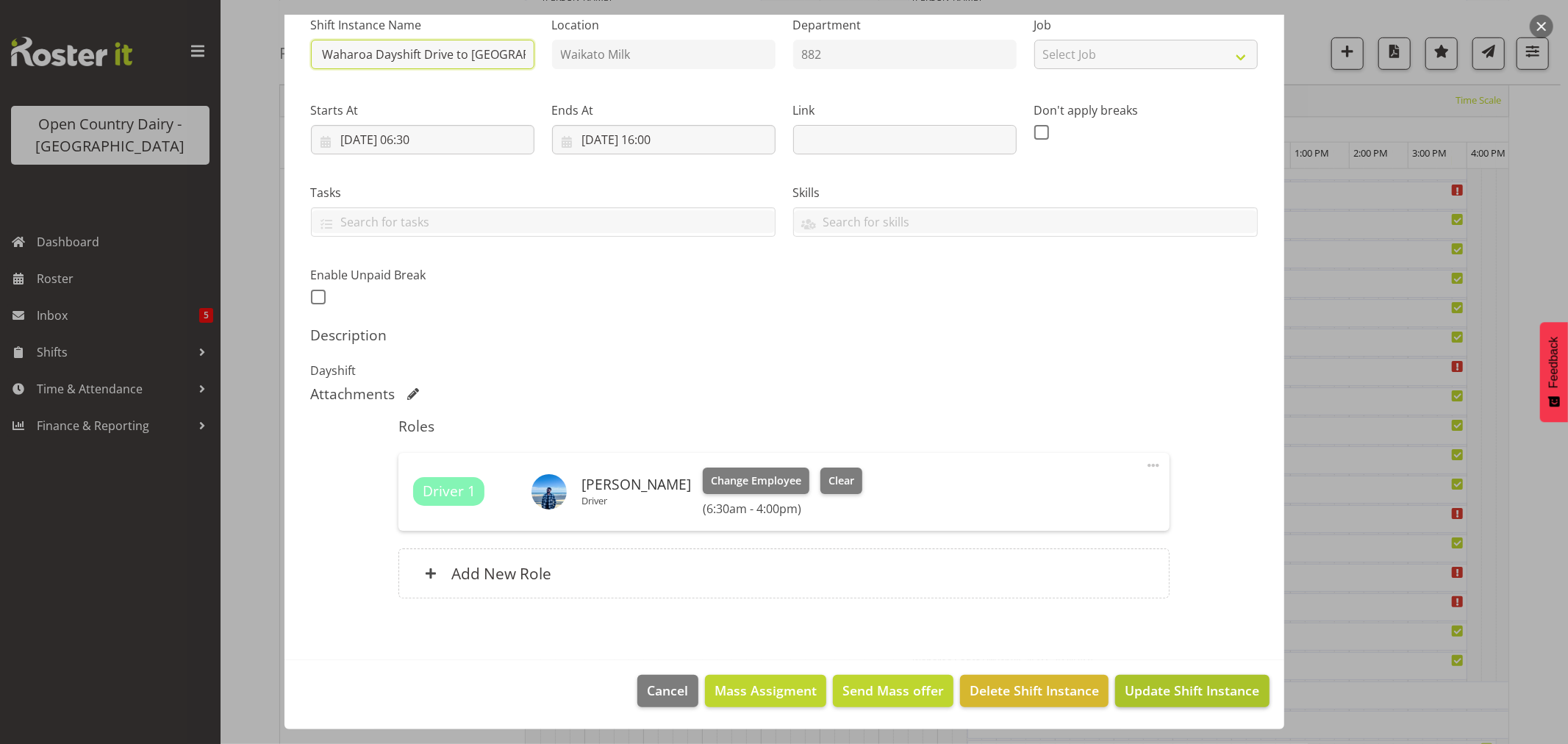
type input "882 Waharoa Dayshift Drive to [GEOGRAPHIC_DATA]"
click at [1129, 683] on span "Update Shift Instance" at bounding box center [1192, 690] width 135 height 19
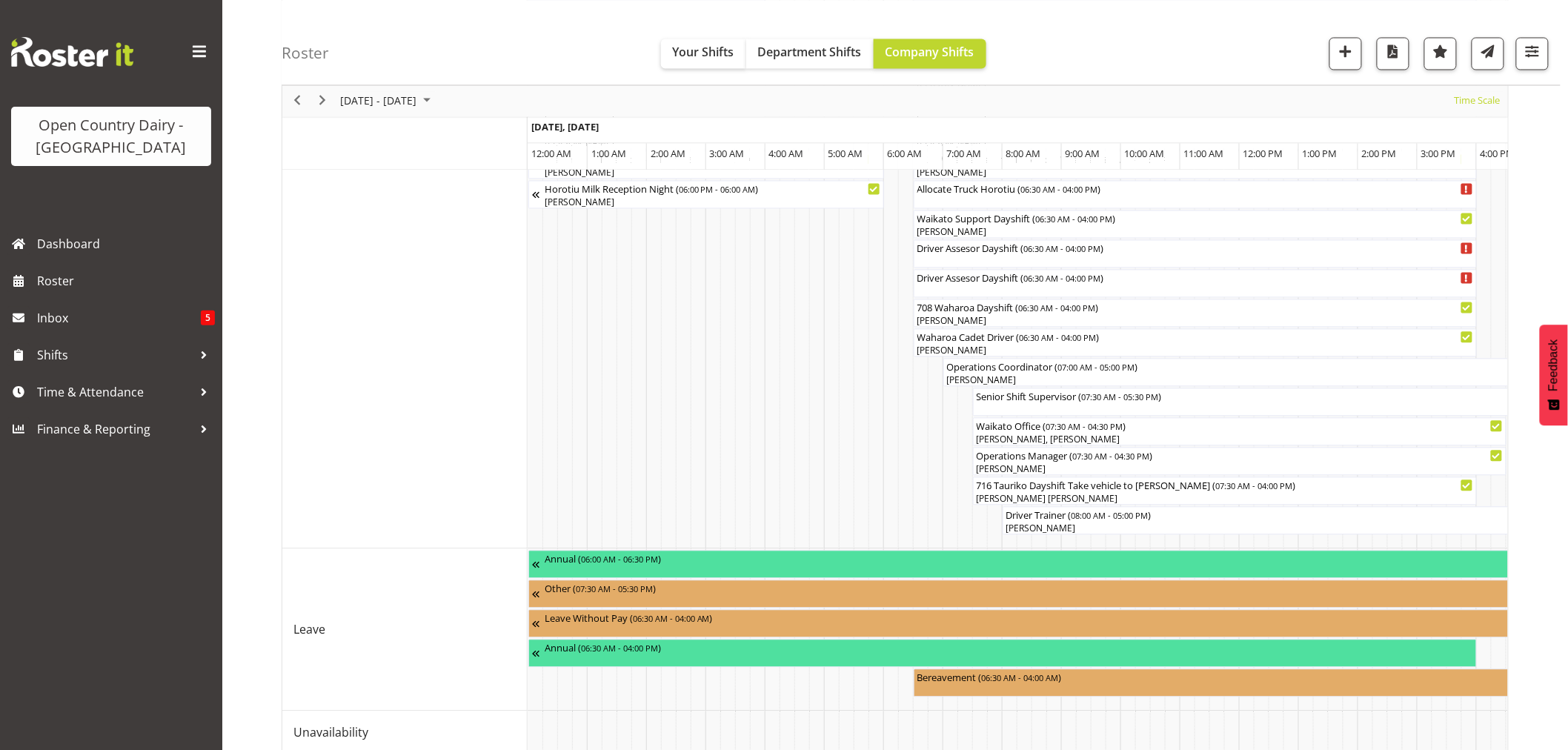
scroll to position [1152, 0]
